Goal: Navigation & Orientation: Find specific page/section

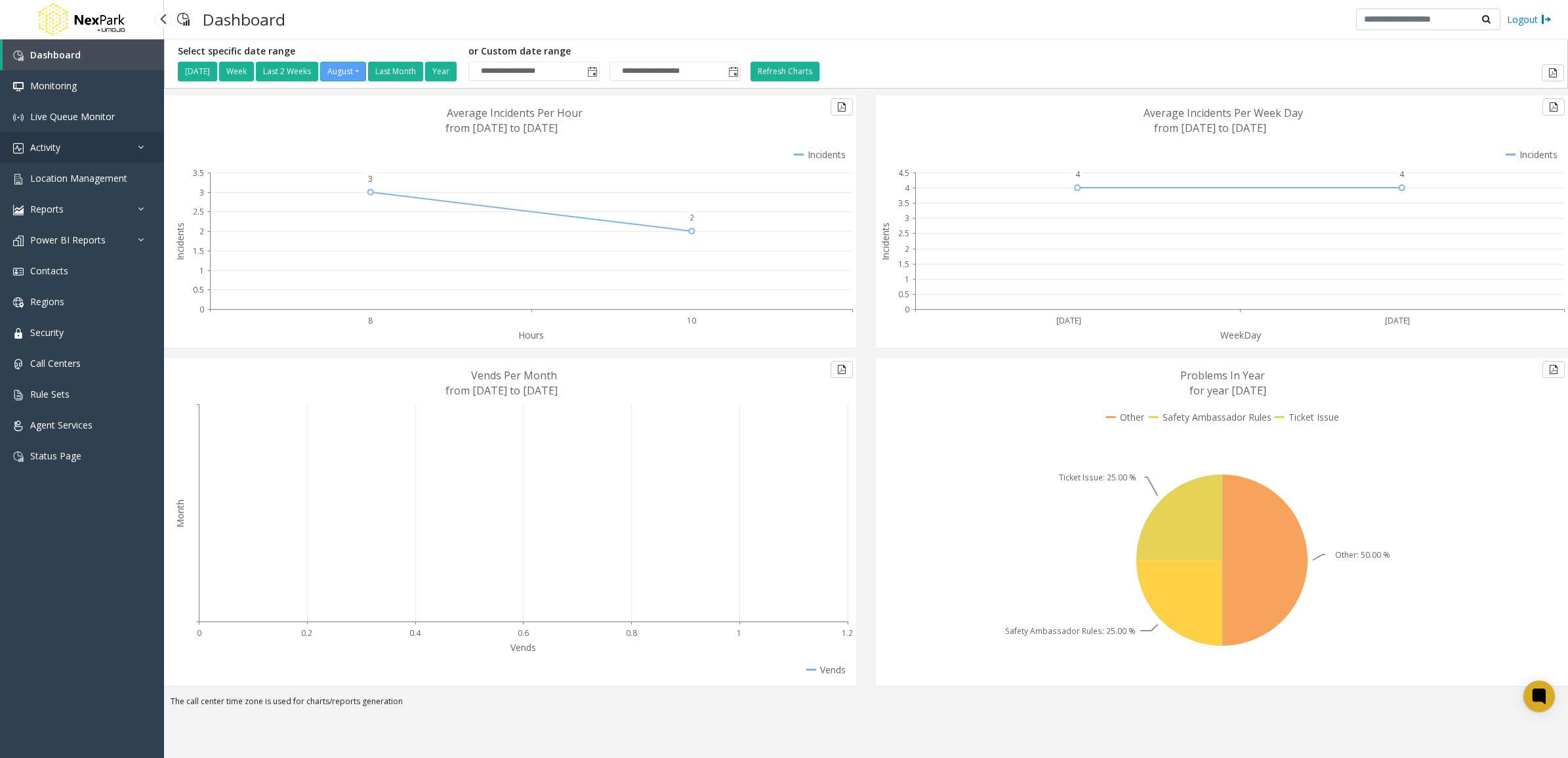
click at [119, 149] on link "Activity" at bounding box center [82, 147] width 164 height 31
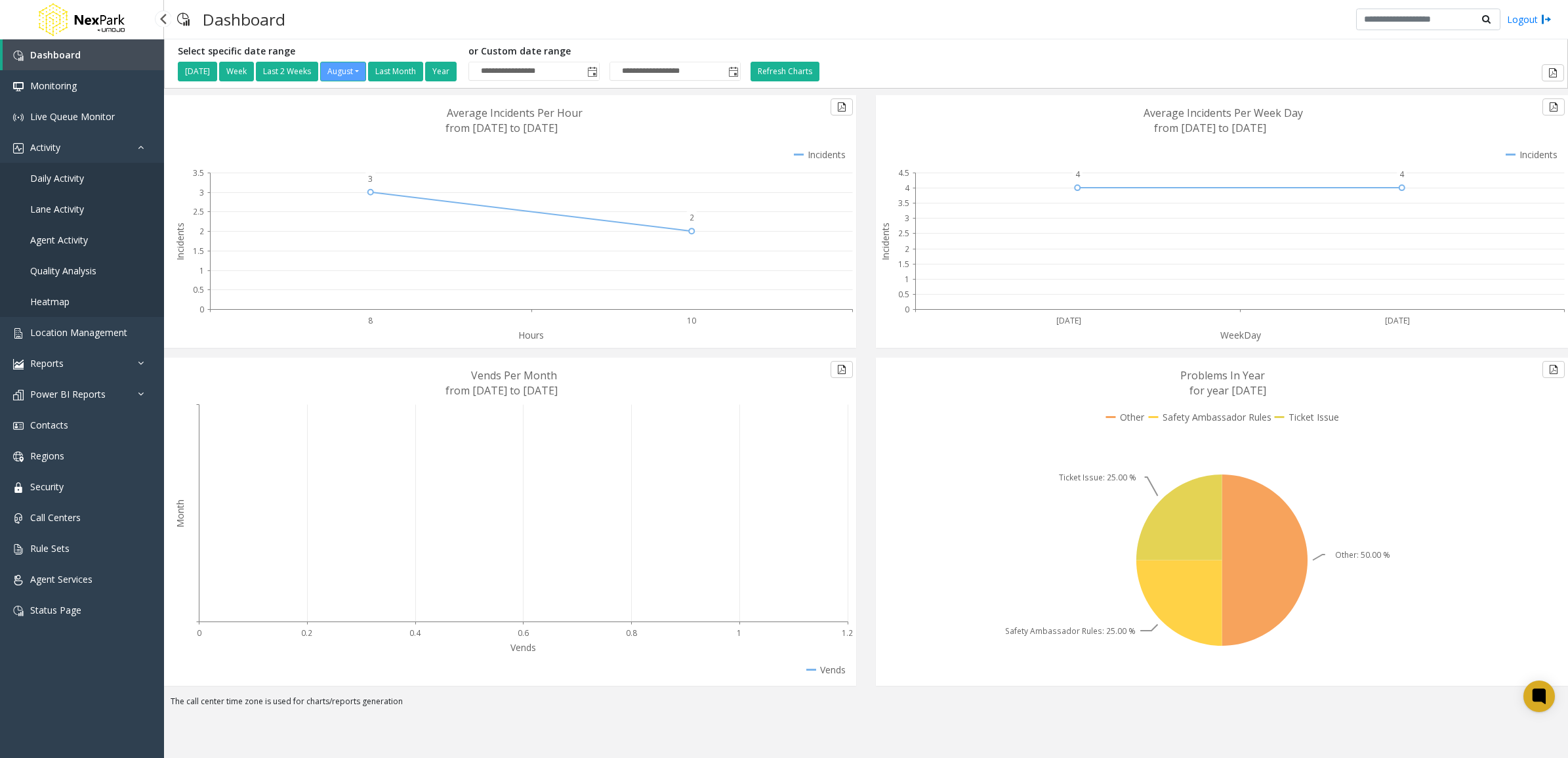
click at [85, 172] on link "Daily Activity" at bounding box center [82, 178] width 164 height 31
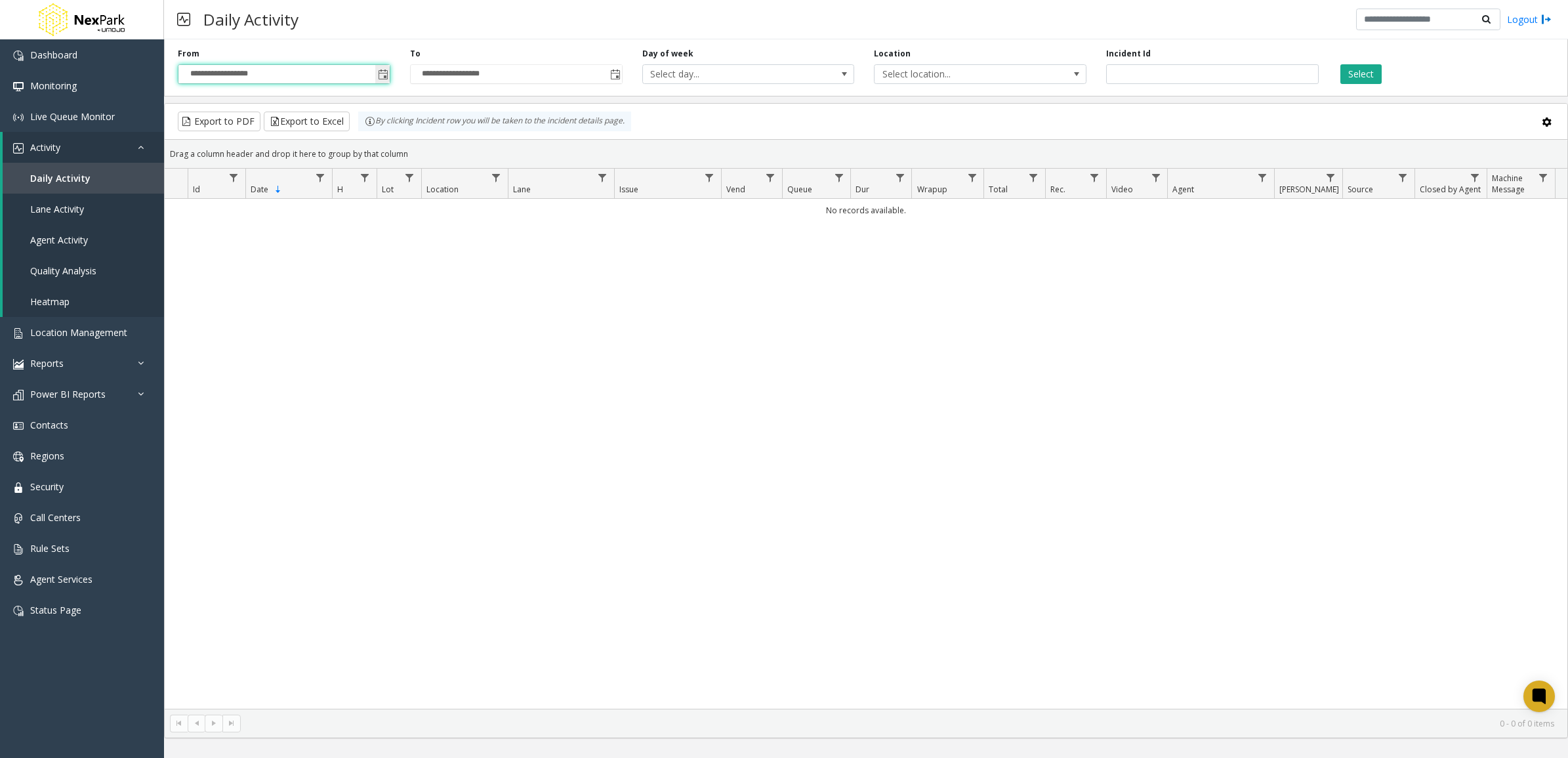
click at [366, 73] on input "**********" at bounding box center [284, 74] width 211 height 19
click at [381, 73] on span "Toggle popup" at bounding box center [383, 75] width 11 height 11
click at [289, 206] on span "1" at bounding box center [297, 204] width 22 height 22
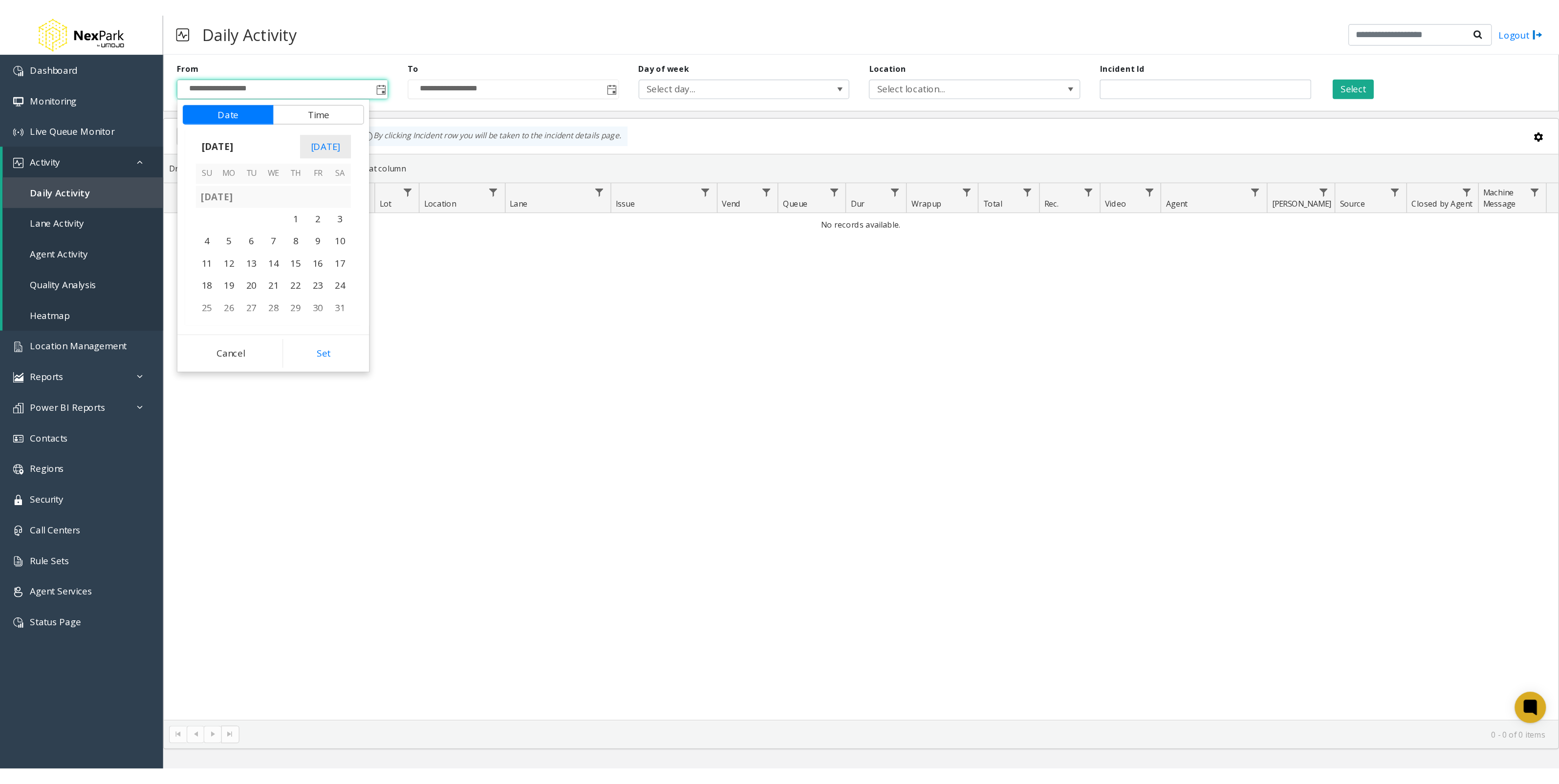
scroll to position [174779, 0]
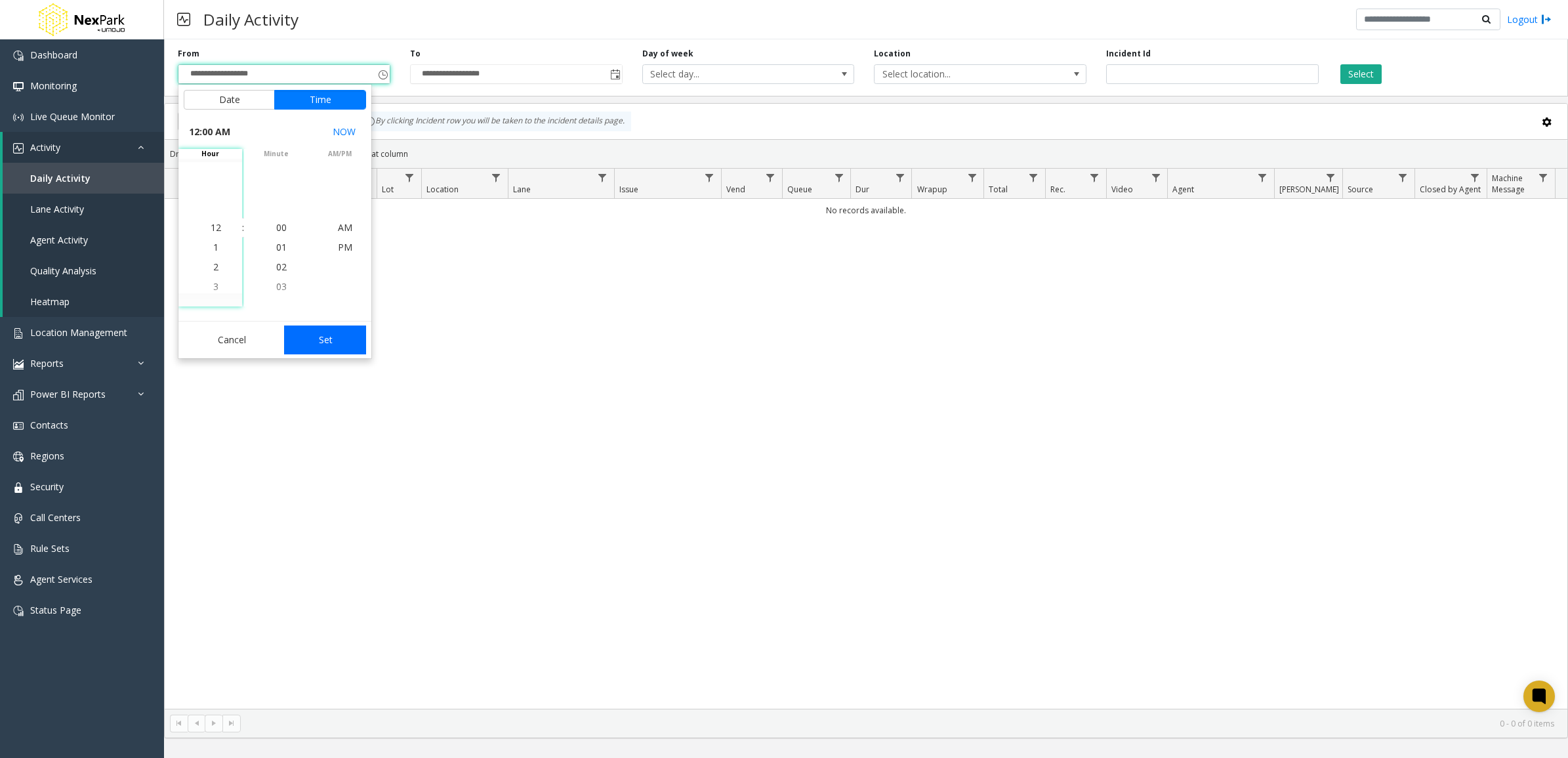
click at [319, 336] on button "Set" at bounding box center [326, 340] width 83 height 29
type input "**********"
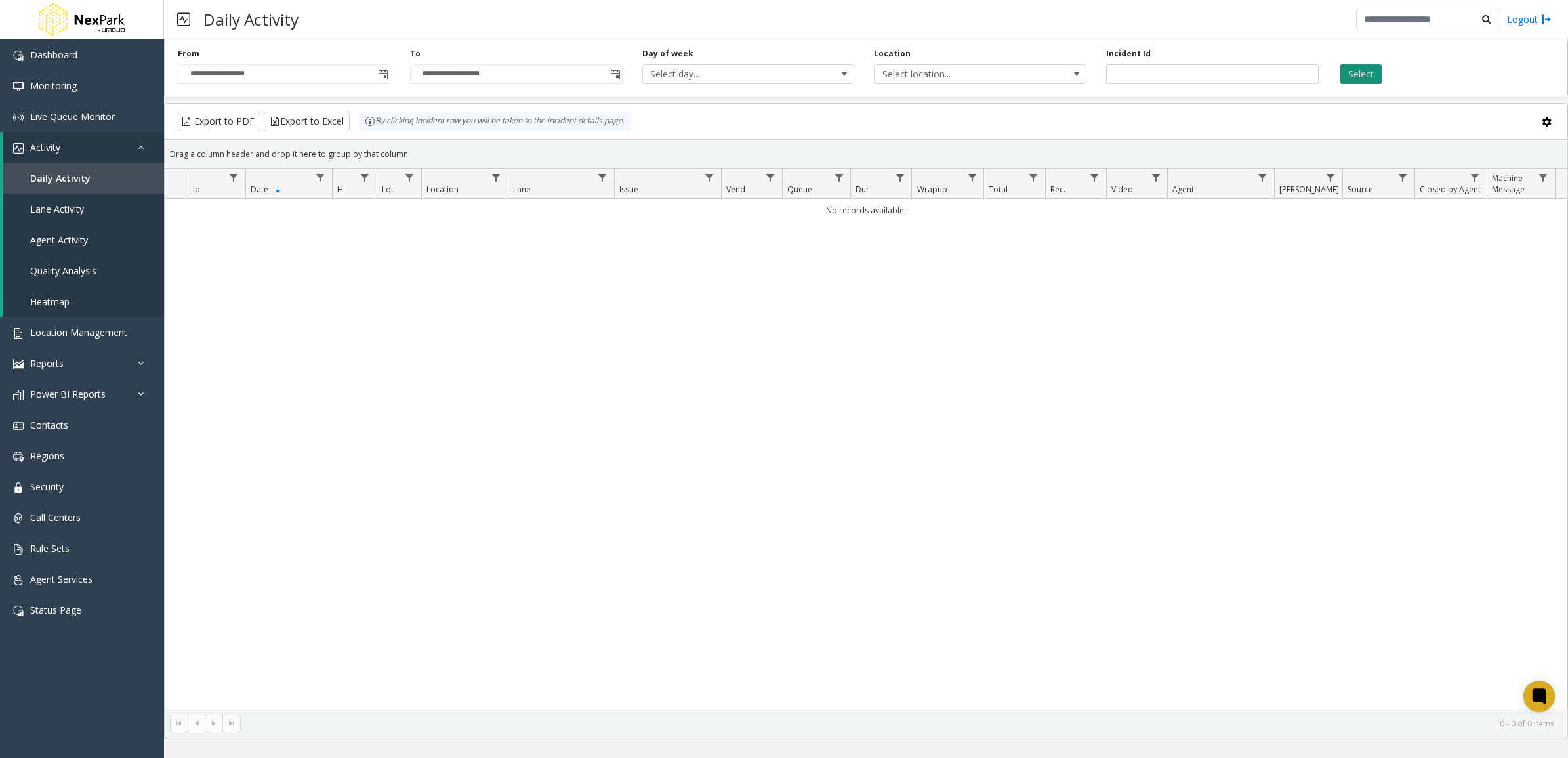
click at [1363, 73] on button "Select" at bounding box center [1361, 74] width 41 height 19
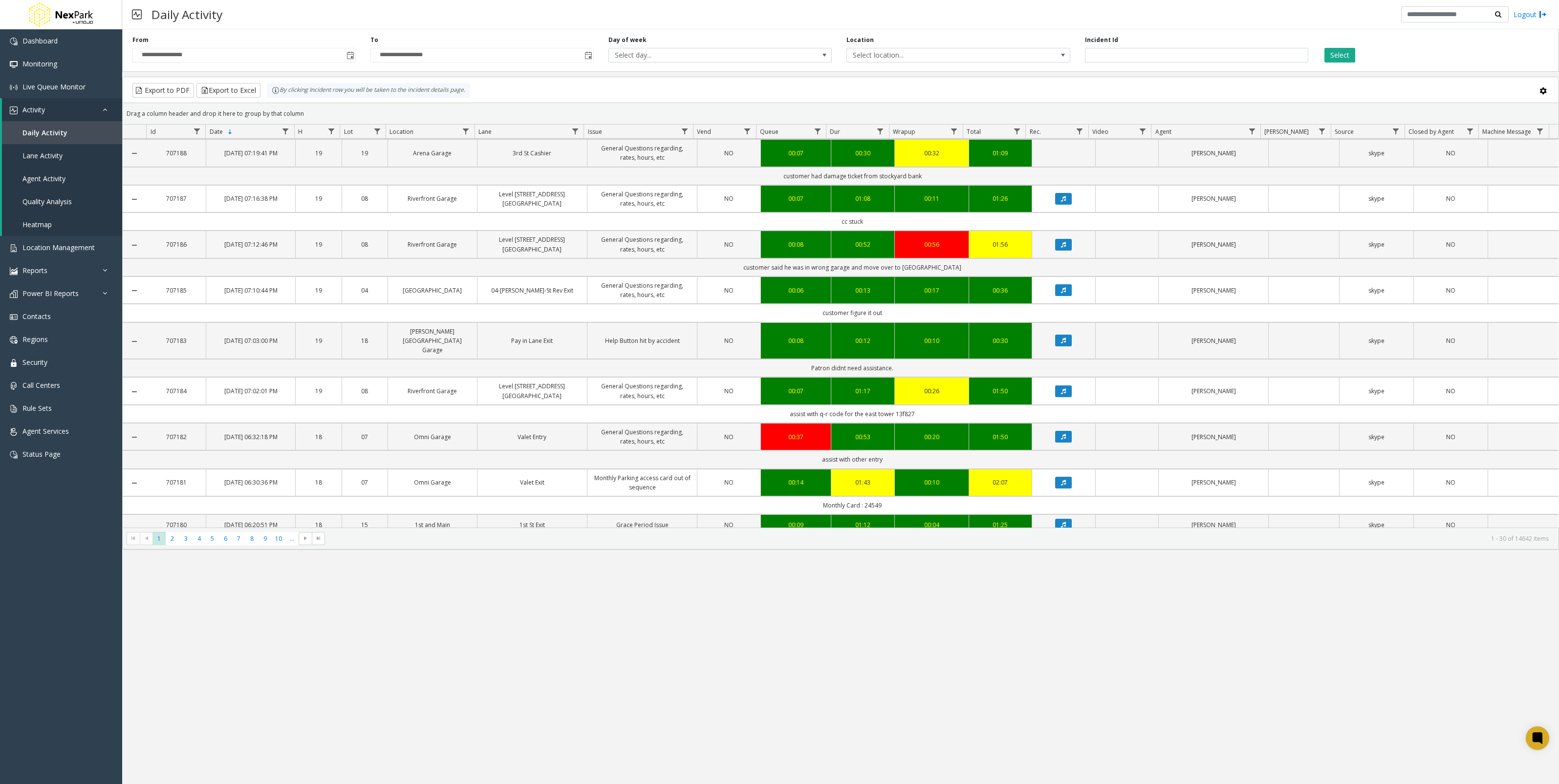
scroll to position [183, 0]
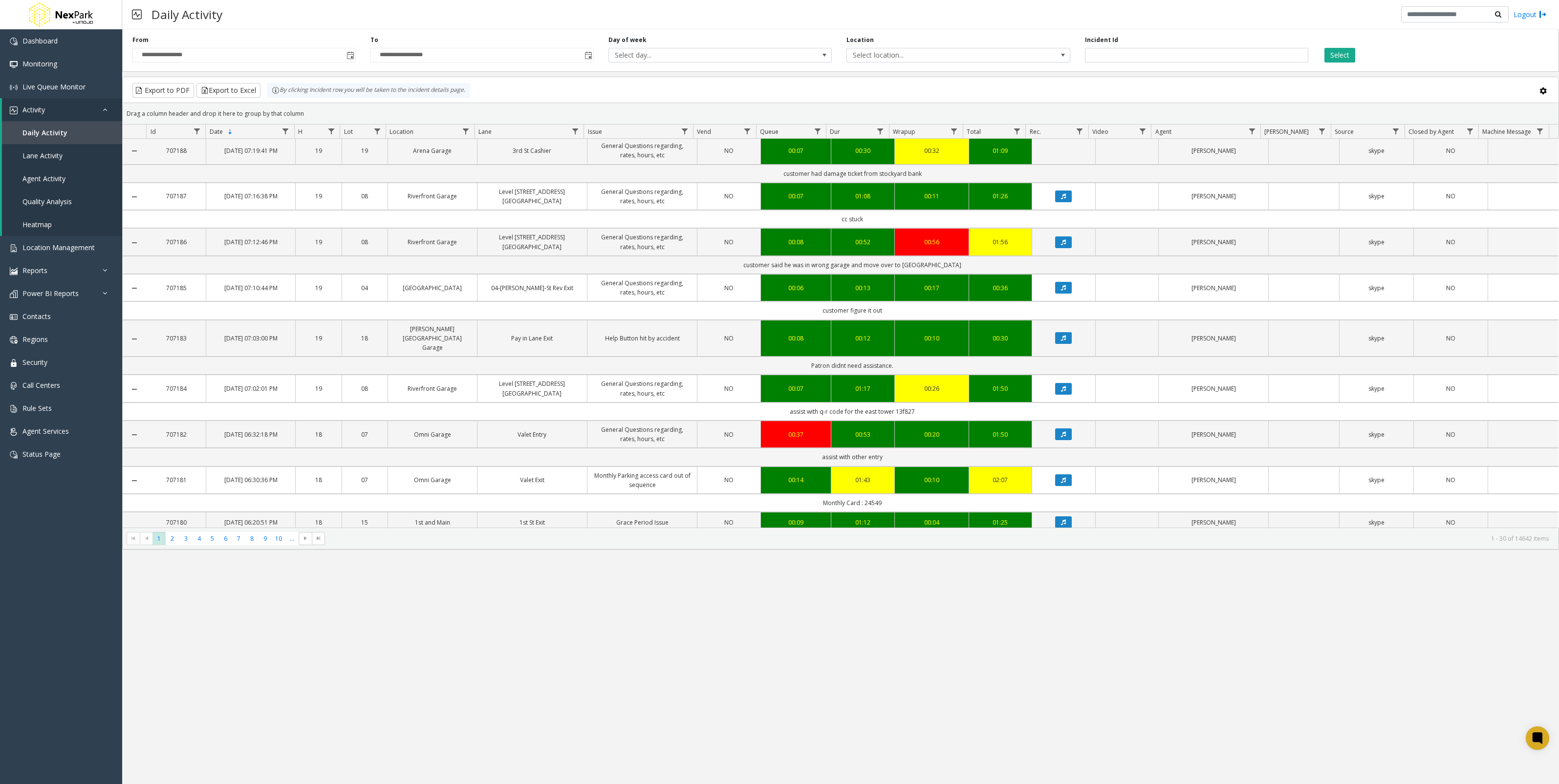
drag, startPoint x: 790, startPoint y: 396, endPoint x: 924, endPoint y: 398, distance: 134.0
click at [924, 402] on td "assist with q-r code for the east tower 13f827" at bounding box center [852, 411] width 1412 height 18
drag, startPoint x: 924, startPoint y: 398, endPoint x: 804, endPoint y: 401, distance: 120.0
click at [804, 402] on td "assist with q-r code for the east tower 13f827" at bounding box center [852, 411] width 1412 height 18
click at [785, 402] on td "assist with q-r code for the east tower 13f827" at bounding box center [852, 411] width 1412 height 18
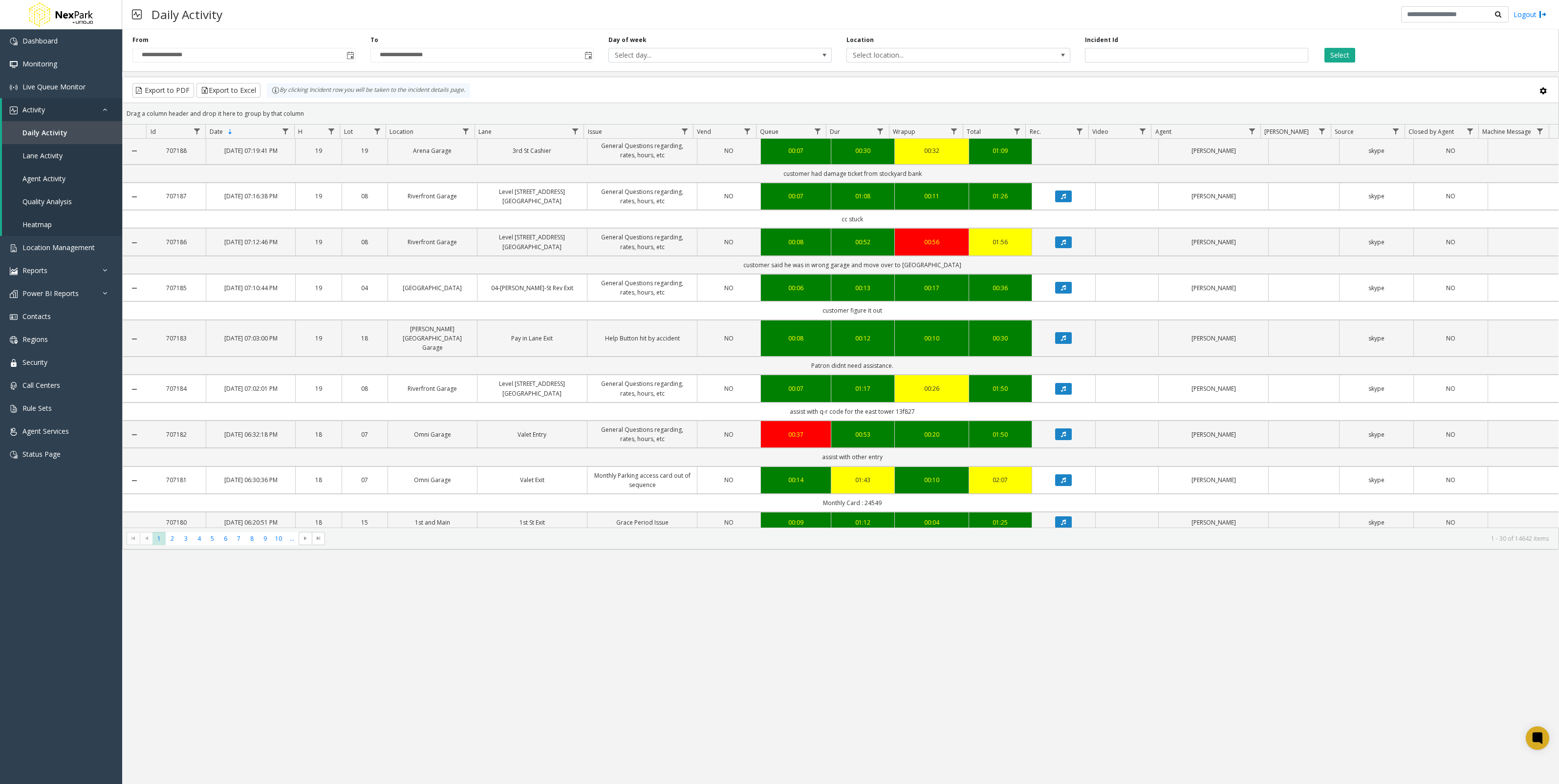
drag, startPoint x: 784, startPoint y: 400, endPoint x: 915, endPoint y: 400, distance: 131.0
click at [915, 402] on td "assist with q-r code for the east tower 13f827" at bounding box center [852, 411] width 1412 height 18
drag, startPoint x: 915, startPoint y: 400, endPoint x: 907, endPoint y: 400, distance: 8.0
click at [907, 402] on td "assist with q-r code for the east tower 13f827" at bounding box center [852, 411] width 1412 height 18
click at [891, 402] on td "assist with q-r code for the east tower 13f827" at bounding box center [852, 411] width 1412 height 18
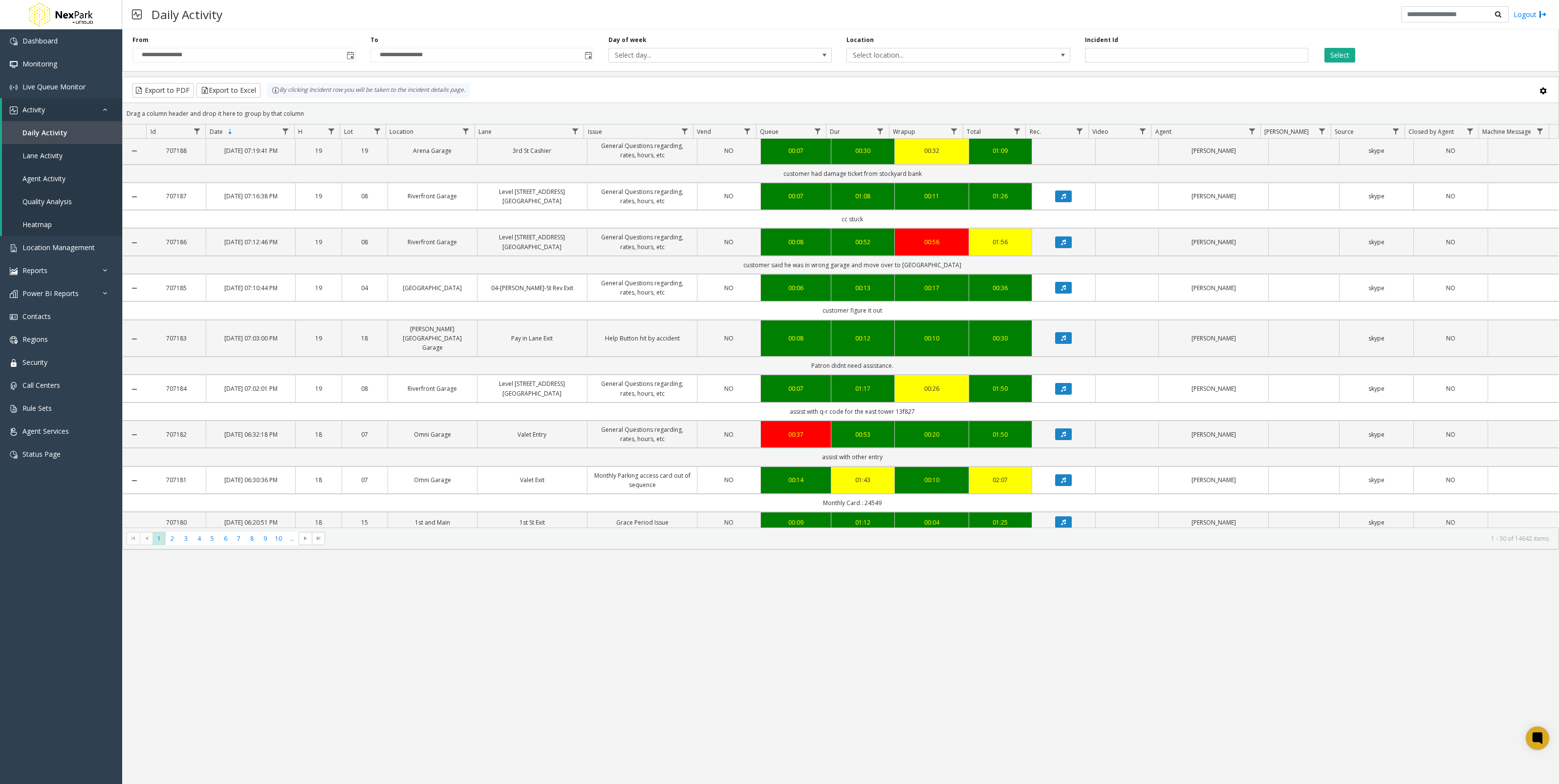
click at [891, 402] on td "assist with q-r code for the east tower 13f827" at bounding box center [852, 411] width 1412 height 18
click at [1075, 402] on td "assist with q-r code for the east tower 13f827" at bounding box center [852, 411] width 1412 height 18
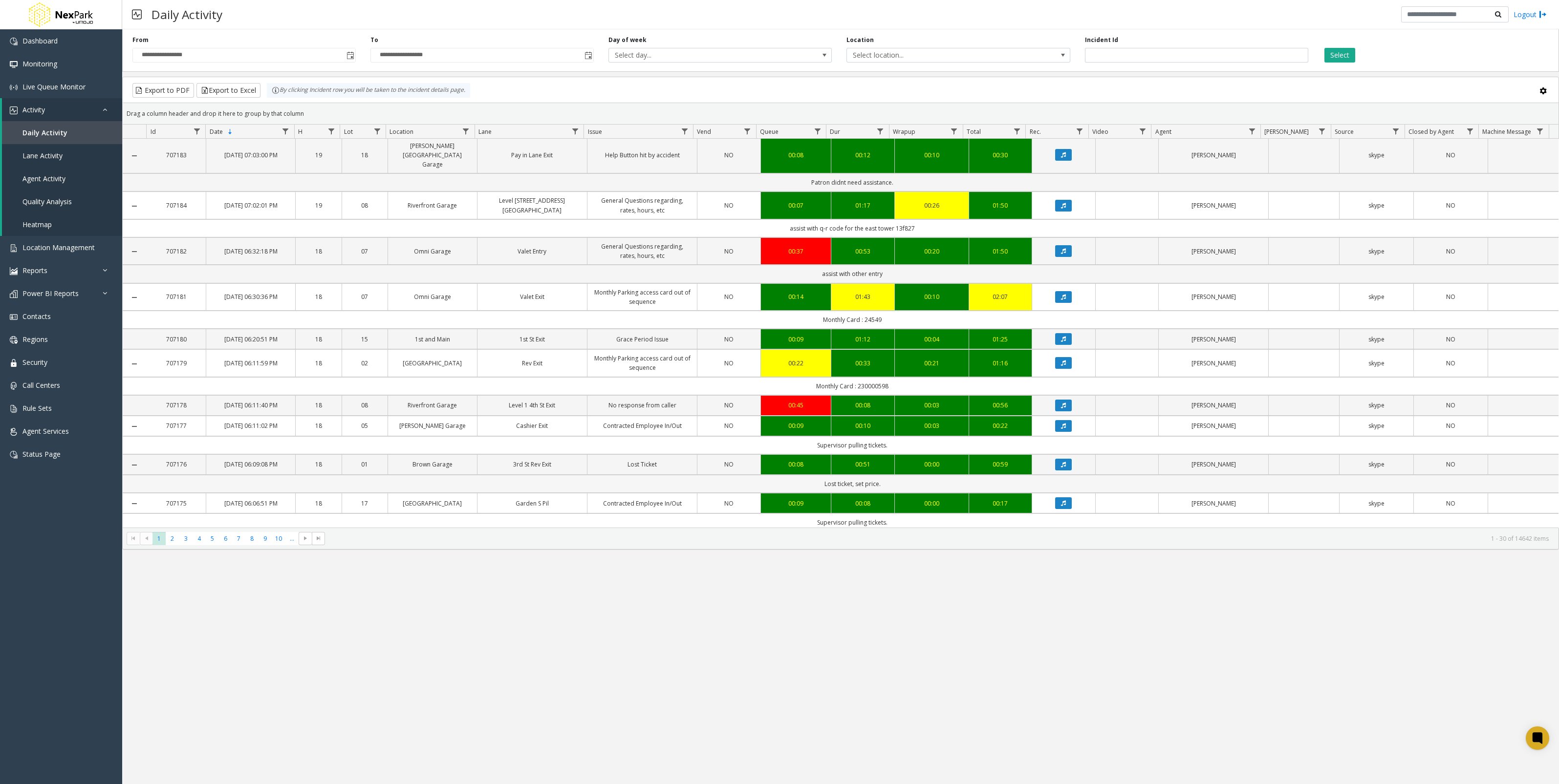
scroll to position [427, 0]
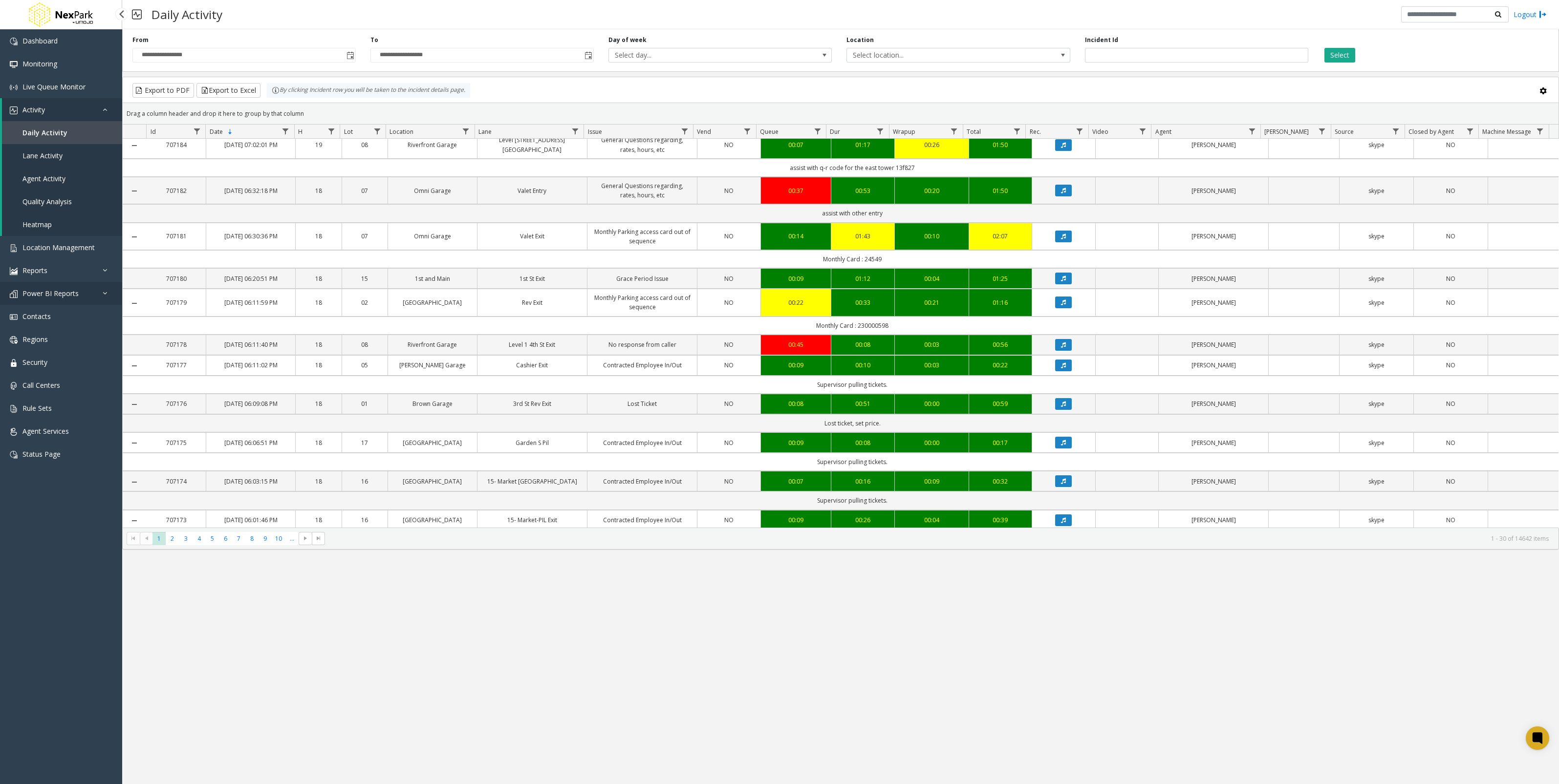
click at [67, 293] on span "Power BI Reports" at bounding box center [50, 293] width 56 height 9
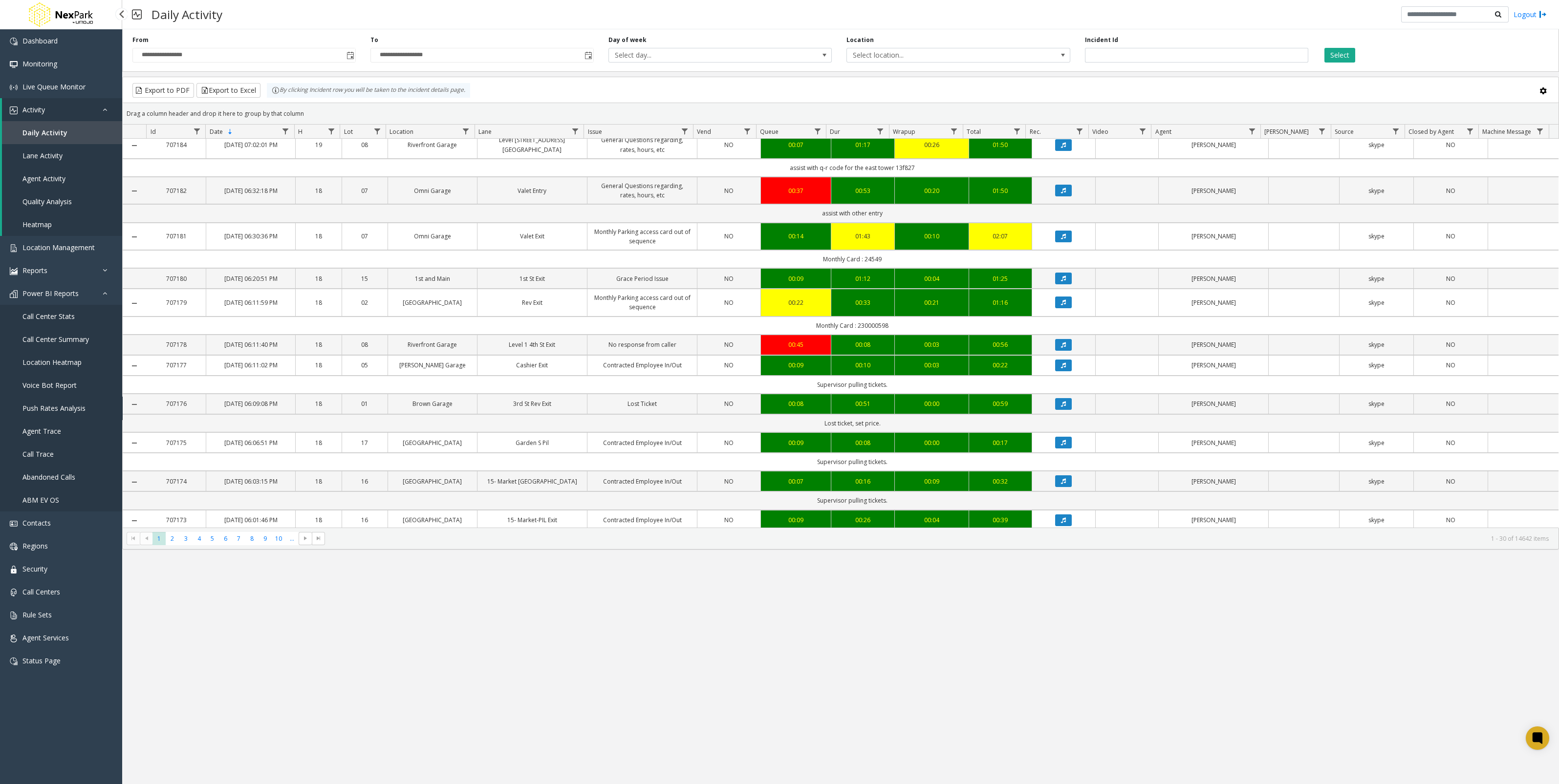
click at [69, 411] on span "Push Rates Analysis" at bounding box center [54, 408] width 63 height 9
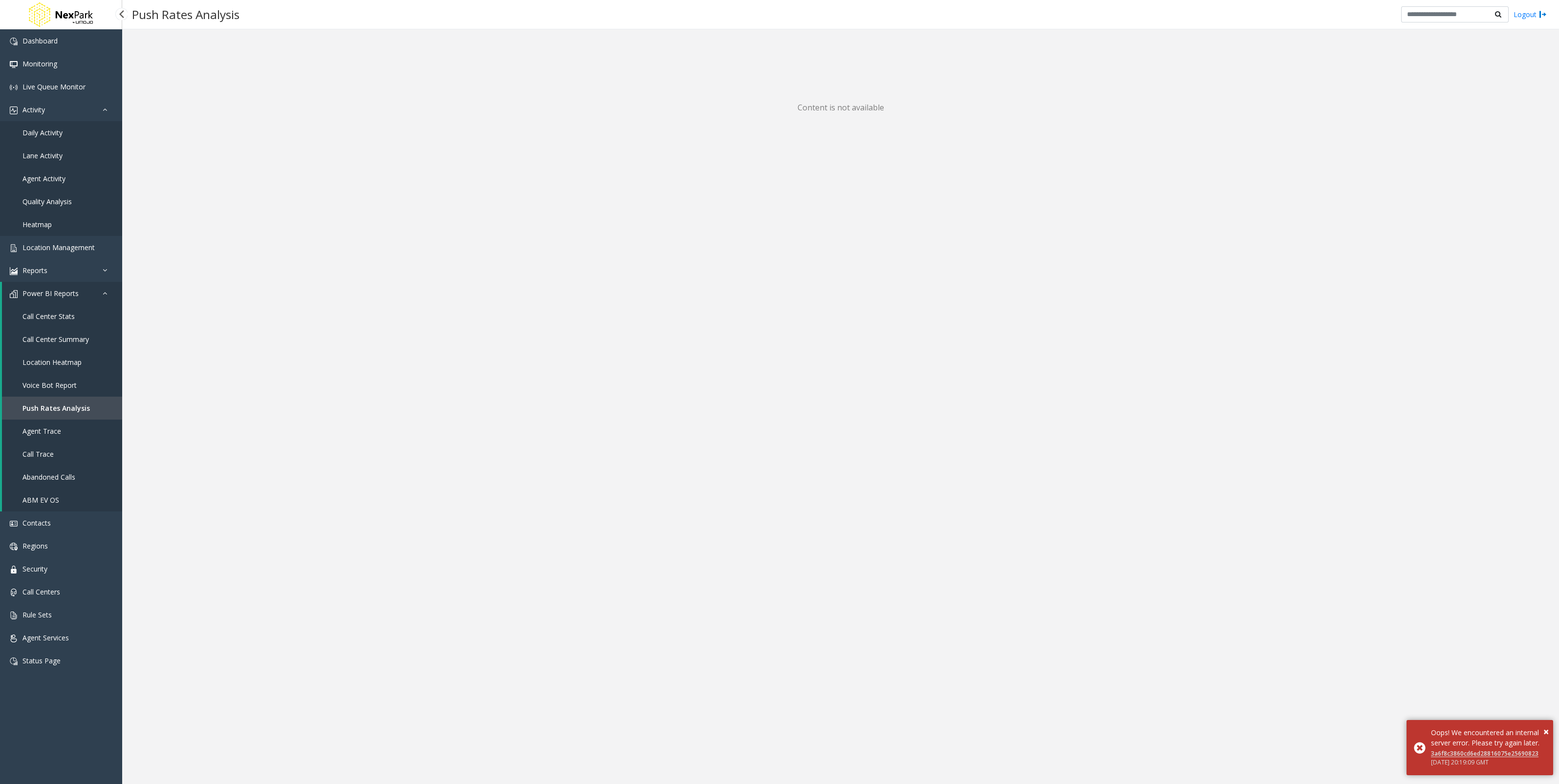
click at [81, 362] on link "Location Heatmap" at bounding box center [62, 362] width 120 height 23
click at [1167, 564] on span "×" at bounding box center [1546, 731] width 5 height 13
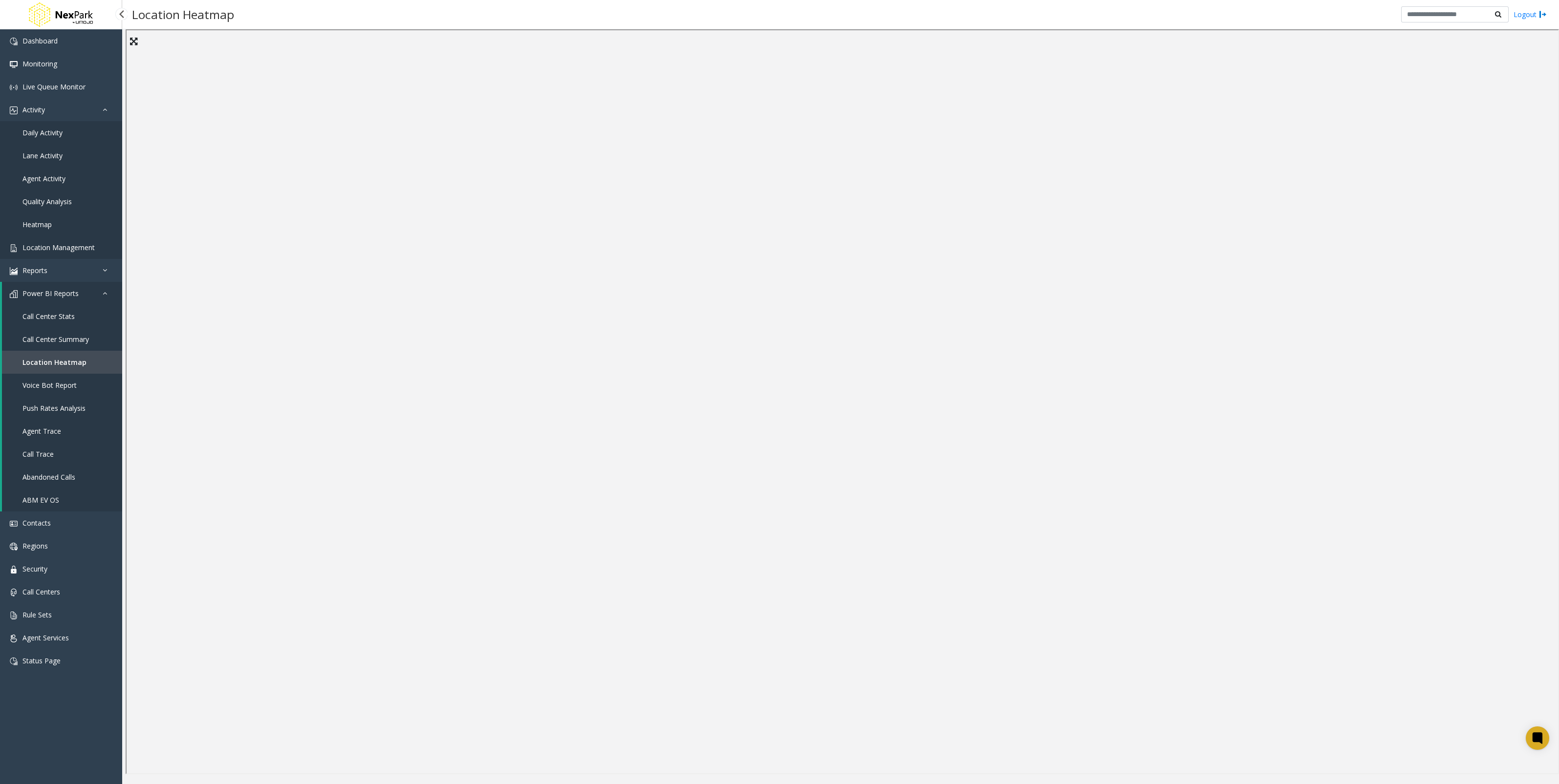
click at [76, 252] on link "Location Management" at bounding box center [61, 247] width 122 height 23
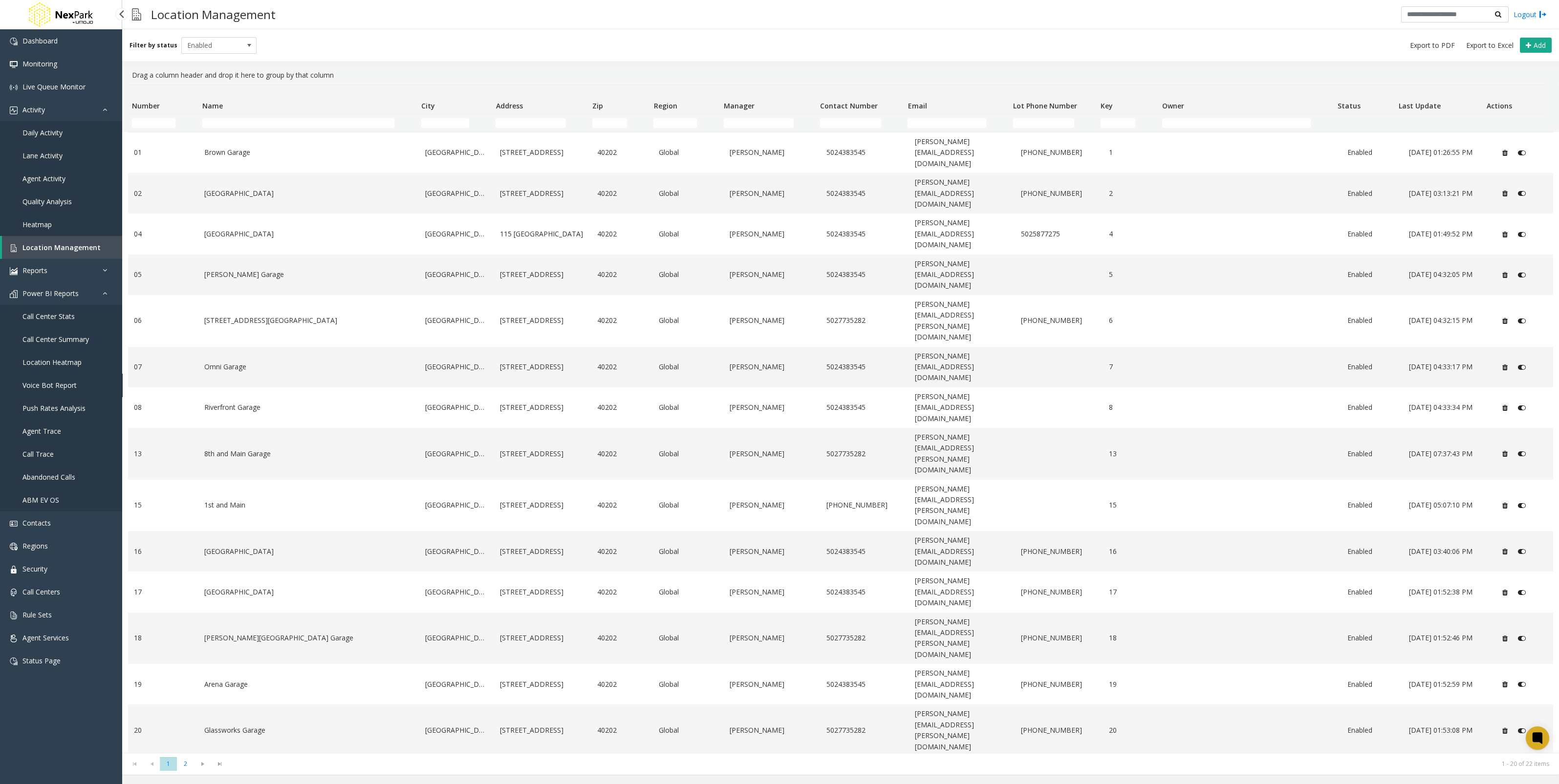
click at [77, 384] on link "Voice Bot Report" at bounding box center [61, 385] width 122 height 23
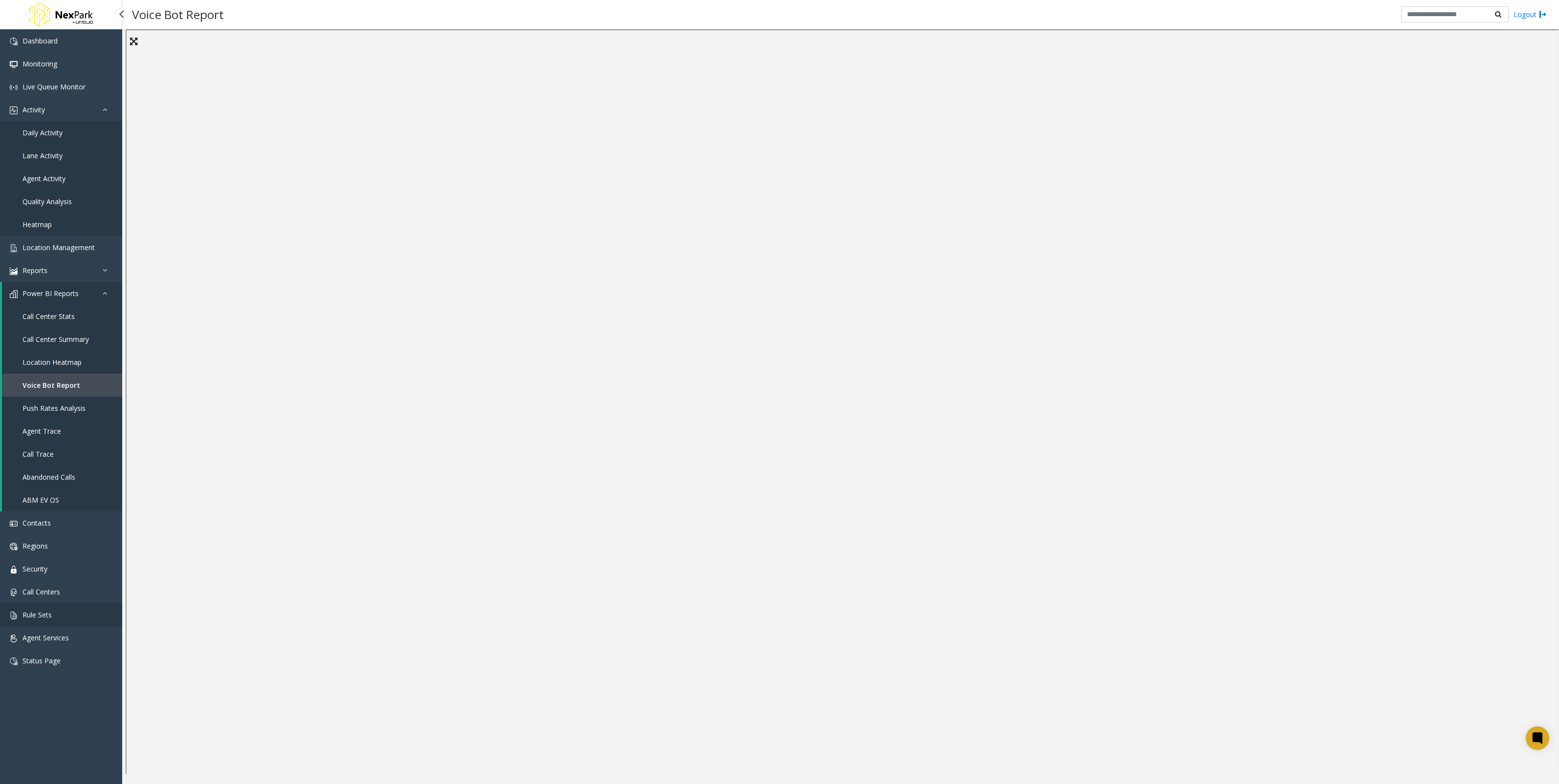
click at [41, 564] on link "Rule Sets" at bounding box center [61, 615] width 122 height 23
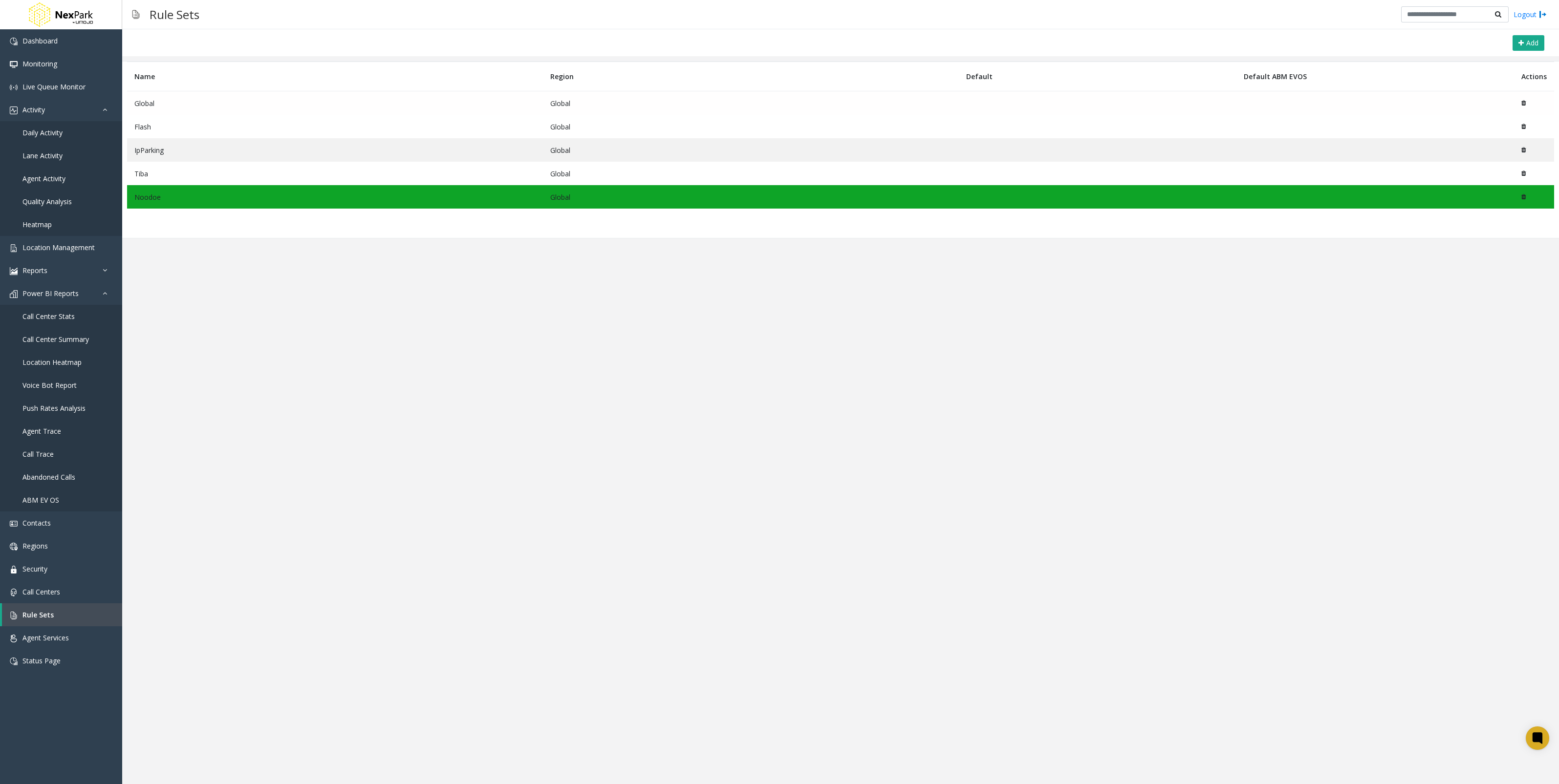
click at [262, 100] on td "Global" at bounding box center [335, 103] width 416 height 24
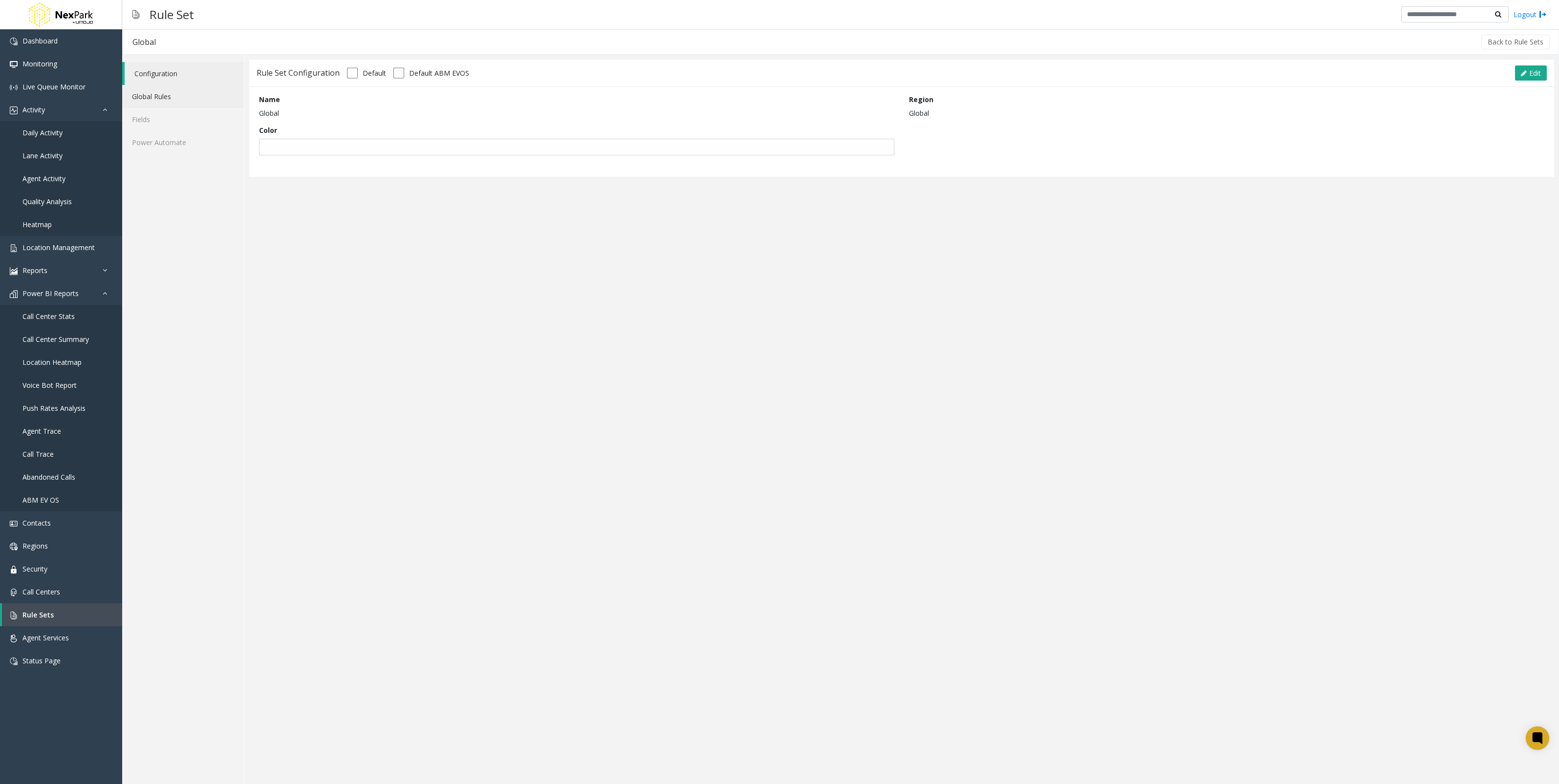
click at [157, 100] on link "Global Rules" at bounding box center [183, 97] width 122 height 23
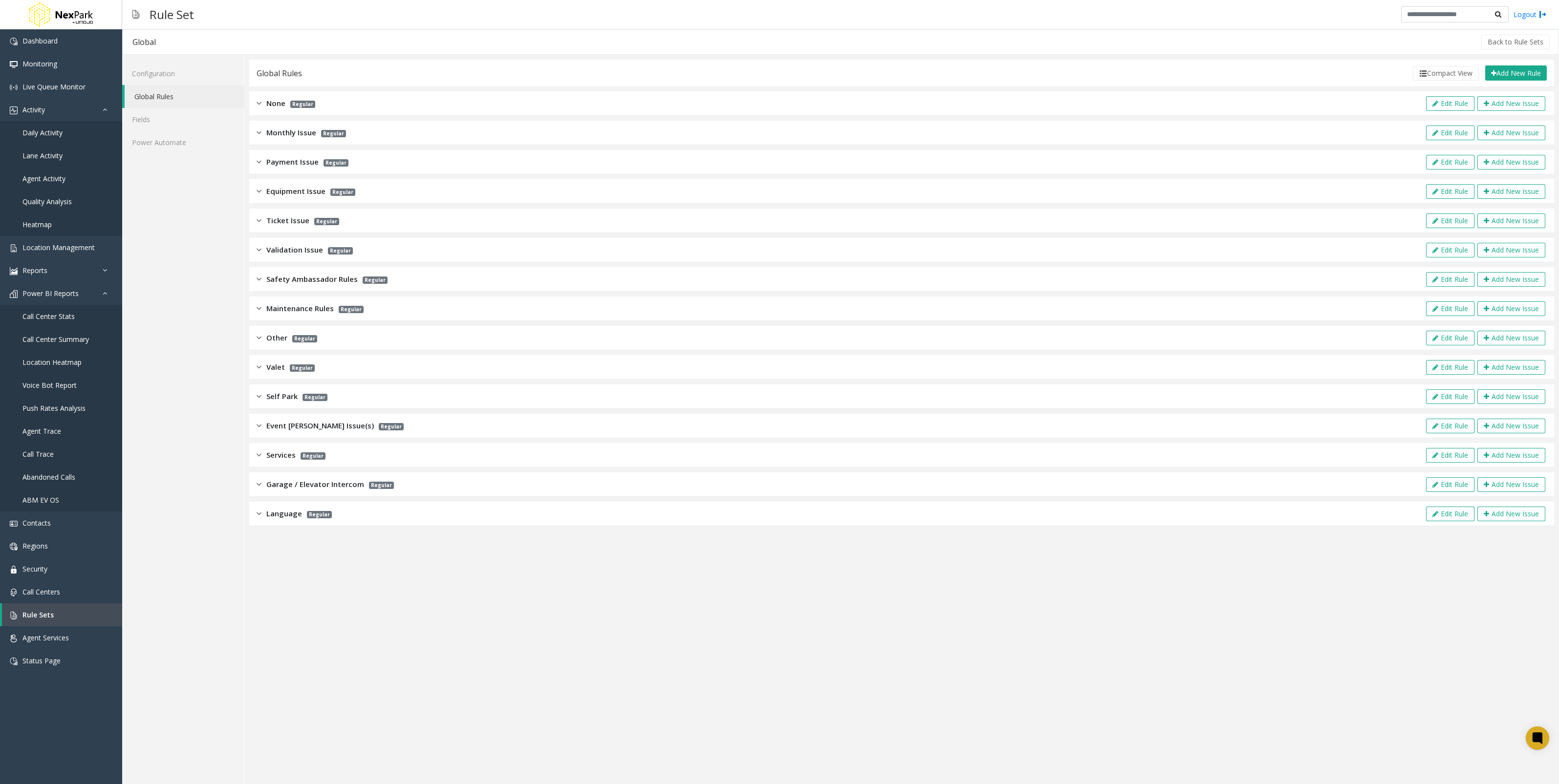
click at [489, 224] on div "Ticket Issue Regular Edit Rule Add New Issue" at bounding box center [902, 221] width 1305 height 24
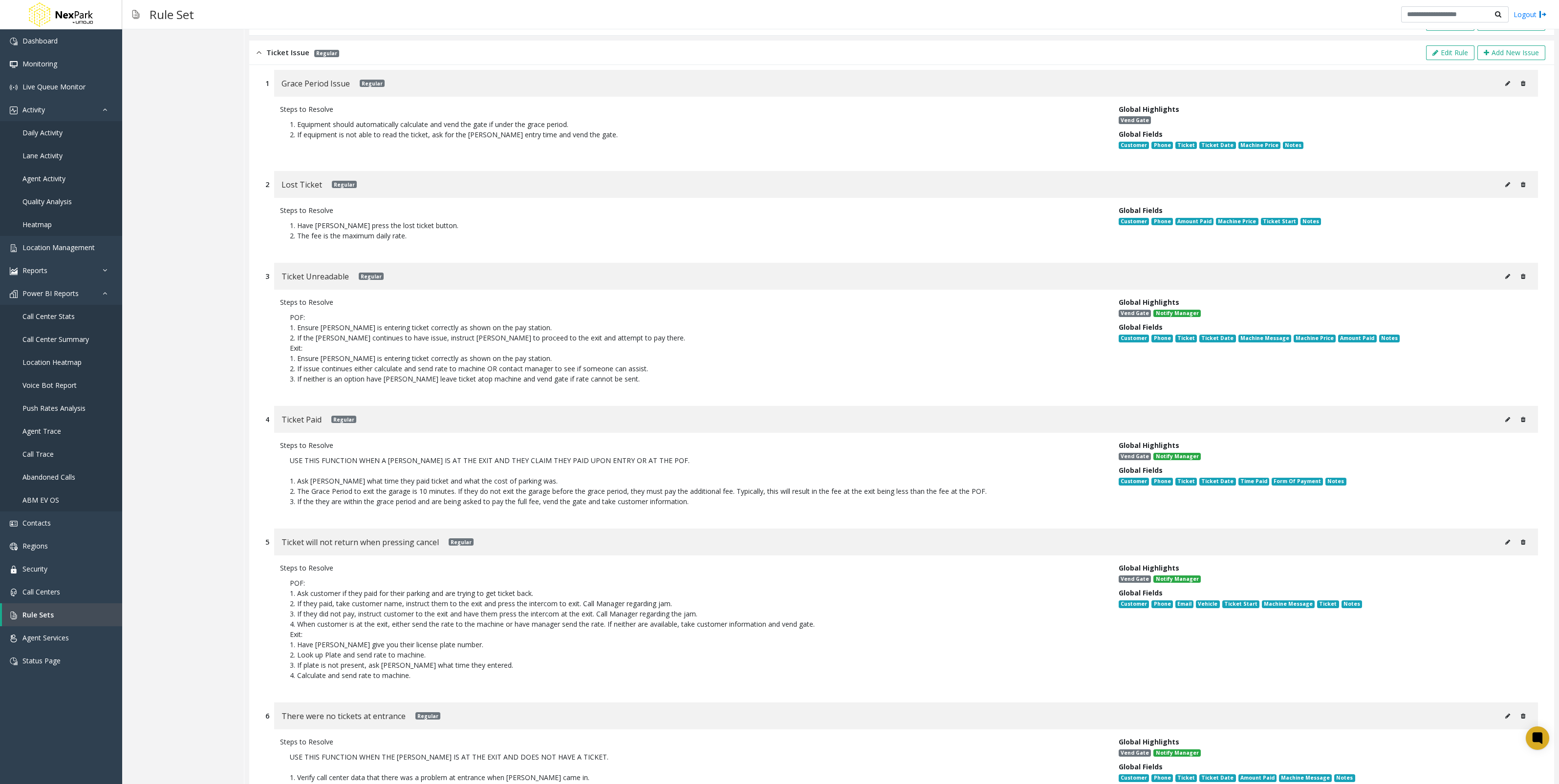
scroll to position [183, 0]
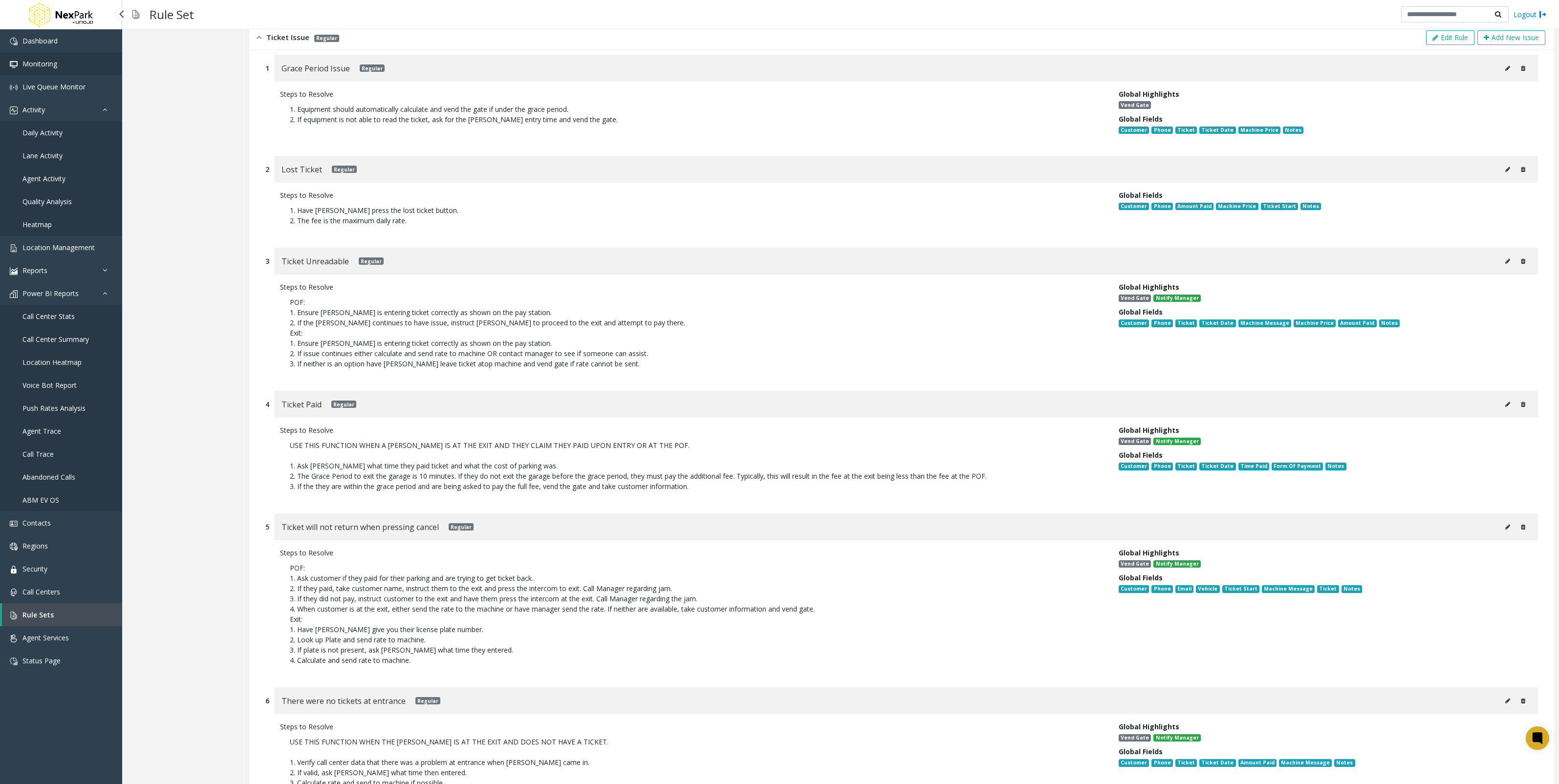
click at [65, 65] on link "Monitoring" at bounding box center [61, 64] width 122 height 23
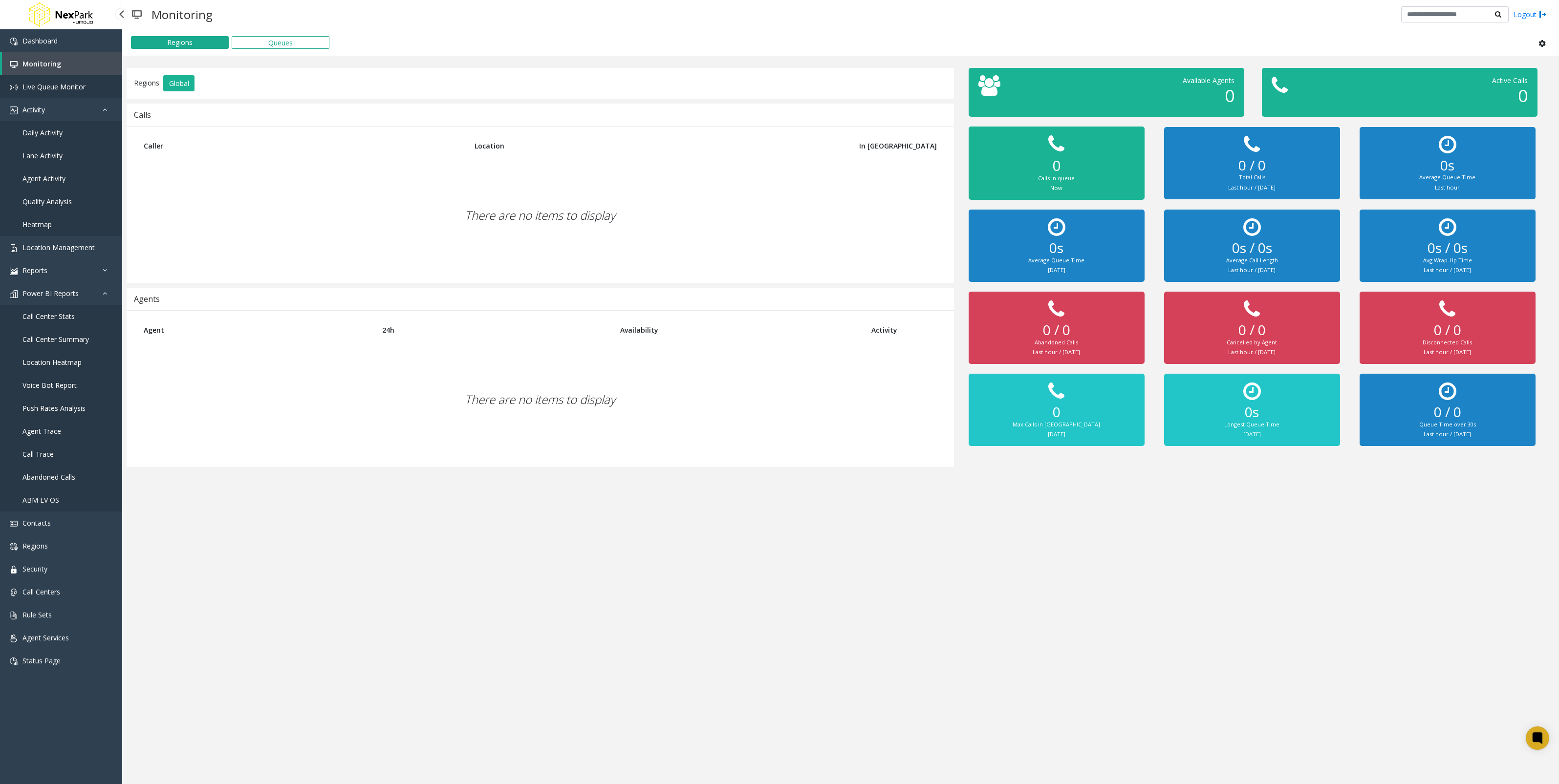
click at [108, 97] on link "Live Queue Monitor" at bounding box center [61, 87] width 122 height 23
